Goal: Use online tool/utility: Utilize a website feature to perform a specific function

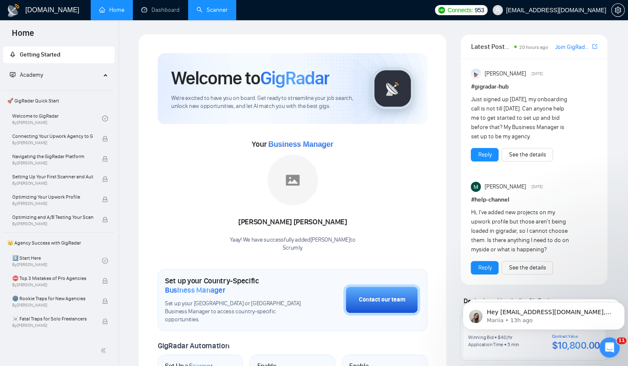
click at [221, 8] on link "Scanner" at bounding box center [212, 9] width 31 height 7
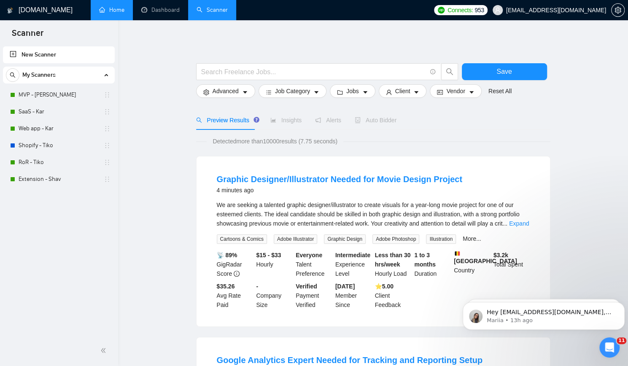
click at [114, 10] on link "Home" at bounding box center [111, 9] width 25 height 7
